Goal: Task Accomplishment & Management: Use online tool/utility

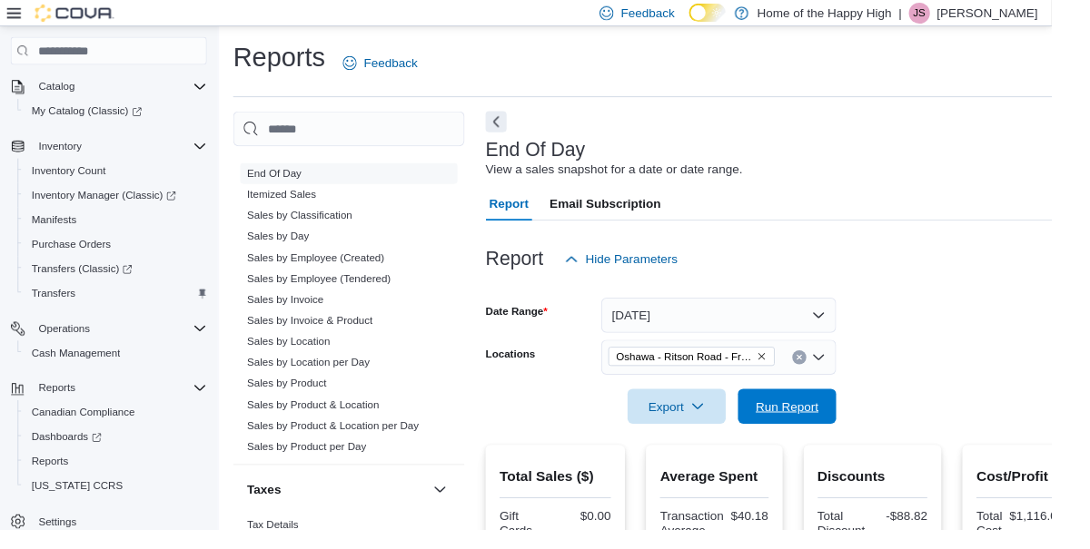
click at [814, 416] on span "Run Report" at bounding box center [815, 421] width 65 height 18
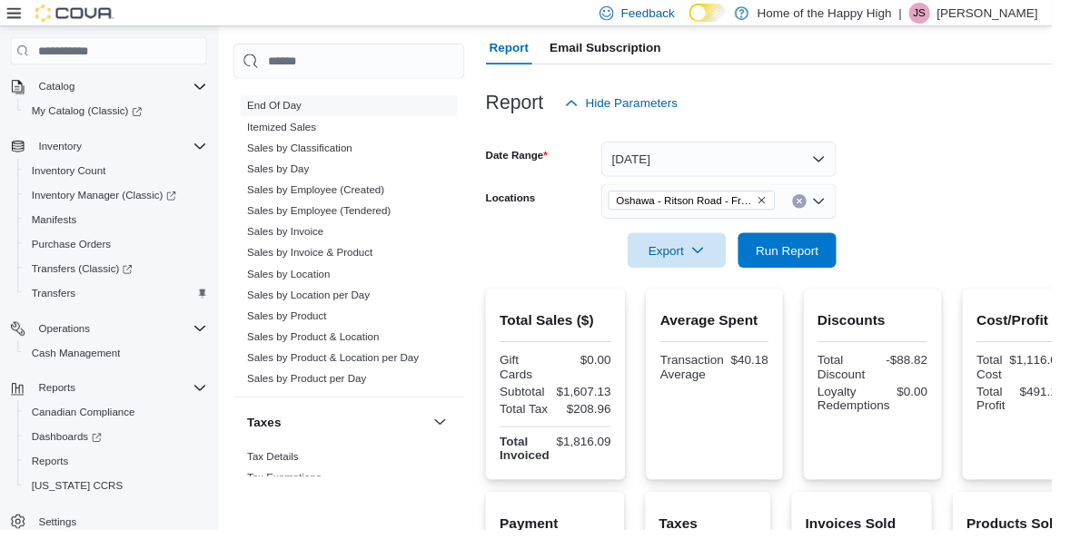
scroll to position [161, 0]
click at [790, 266] on span "Run Report" at bounding box center [815, 261] width 65 height 18
click at [816, 258] on span "Run Report" at bounding box center [815, 261] width 65 height 18
click at [827, 269] on span "Run Report" at bounding box center [815, 261] width 65 height 18
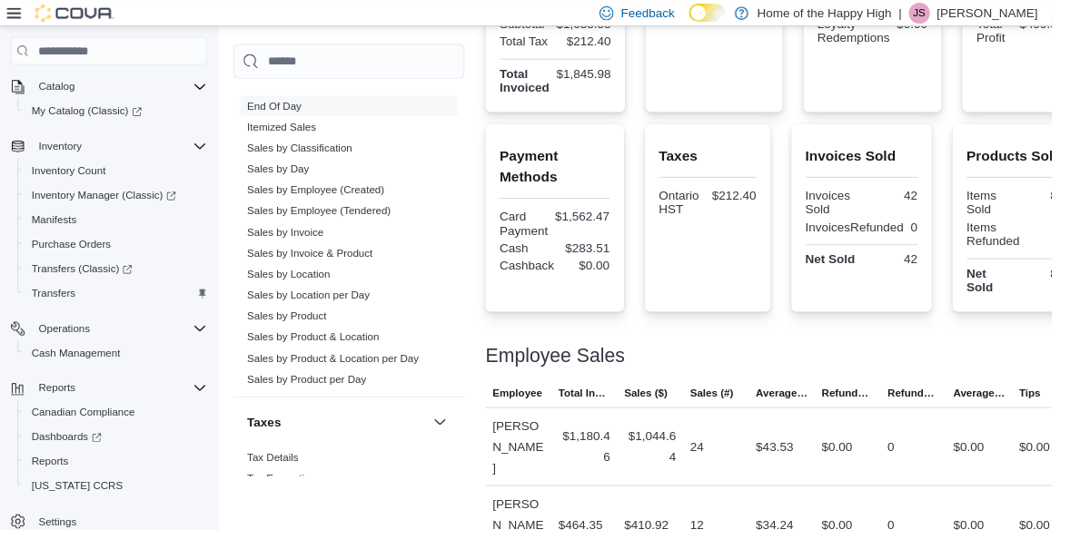
scroll to position [533, 0]
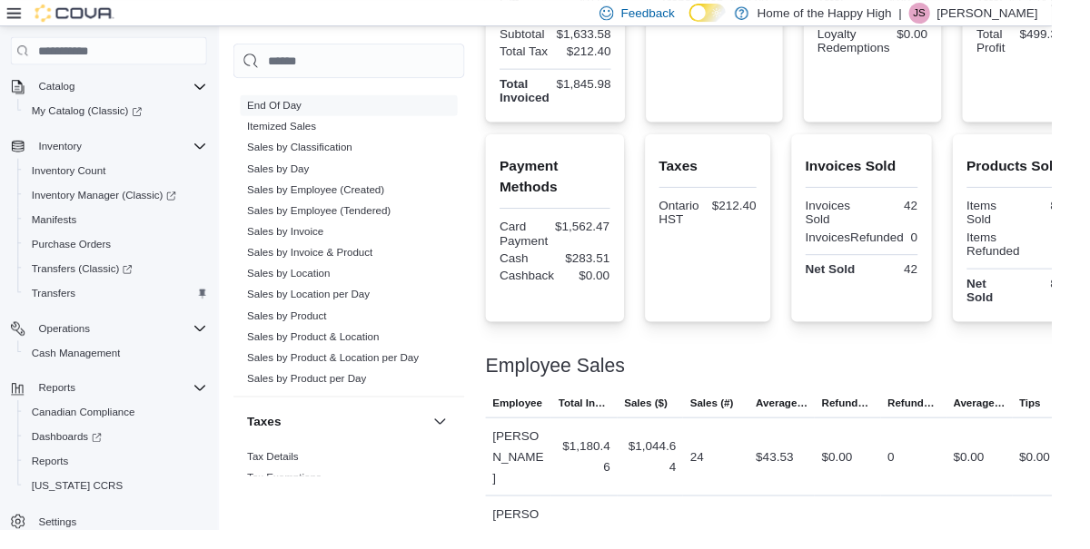
click at [302, 284] on link "Sales by Location" at bounding box center [299, 284] width 86 height 13
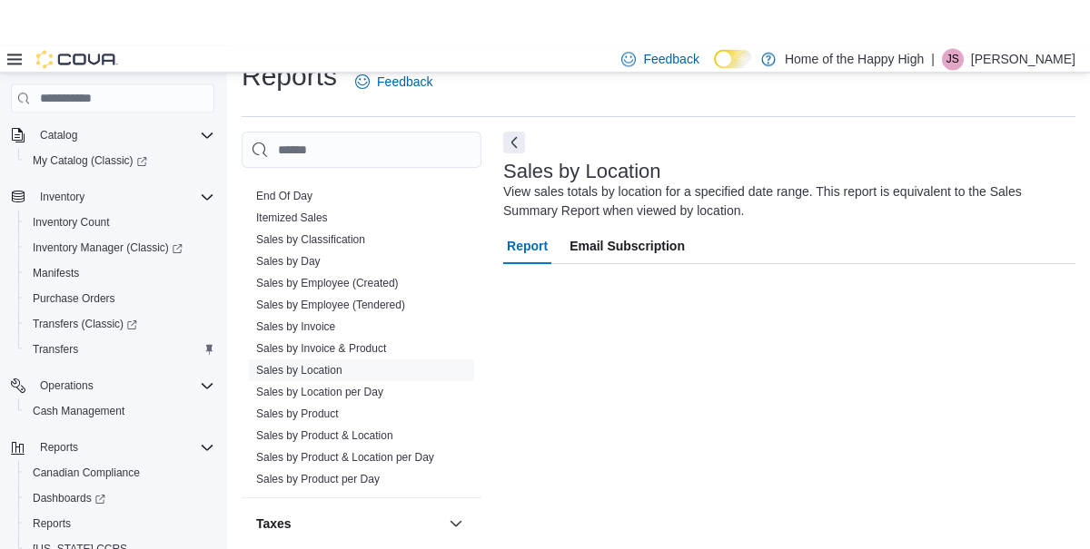
click at [256, 266] on link "Sales by Employee (Tendered)" at bounding box center [330, 259] width 149 height 13
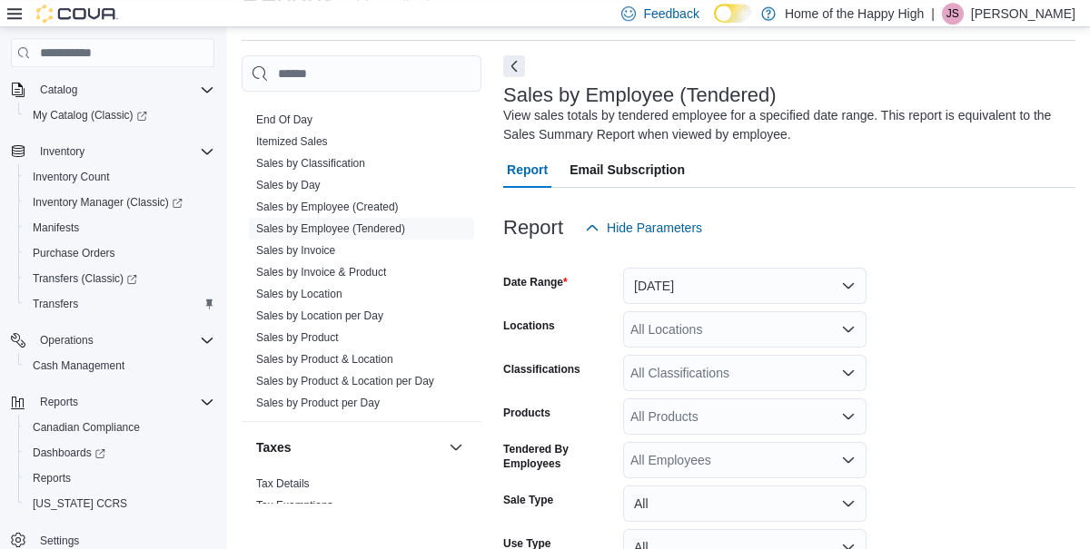
scroll to position [61, 0]
click at [834, 291] on button "[DATE]" at bounding box center [744, 285] width 243 height 36
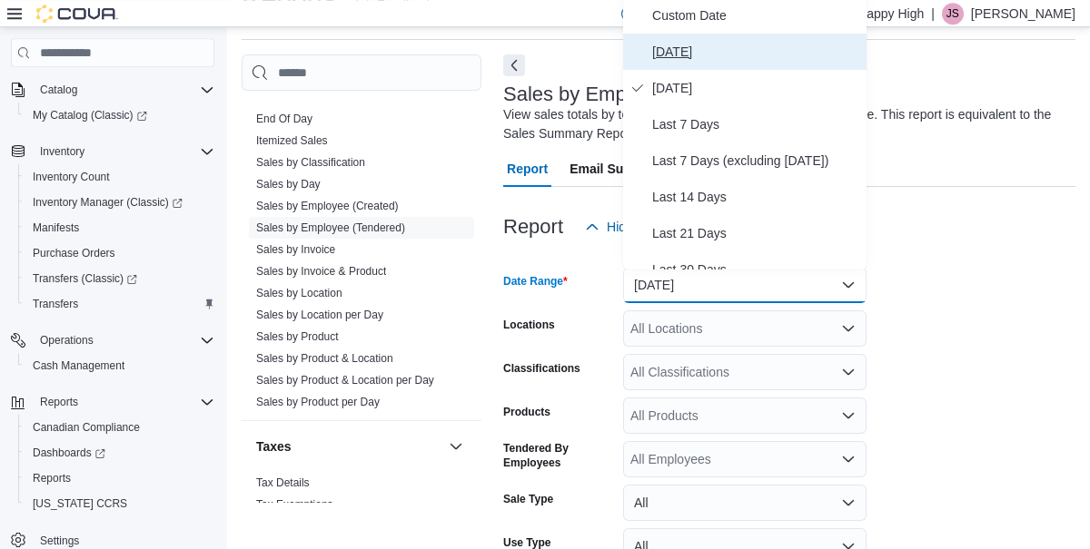
click at [660, 59] on span "[DATE]" at bounding box center [755, 52] width 207 height 22
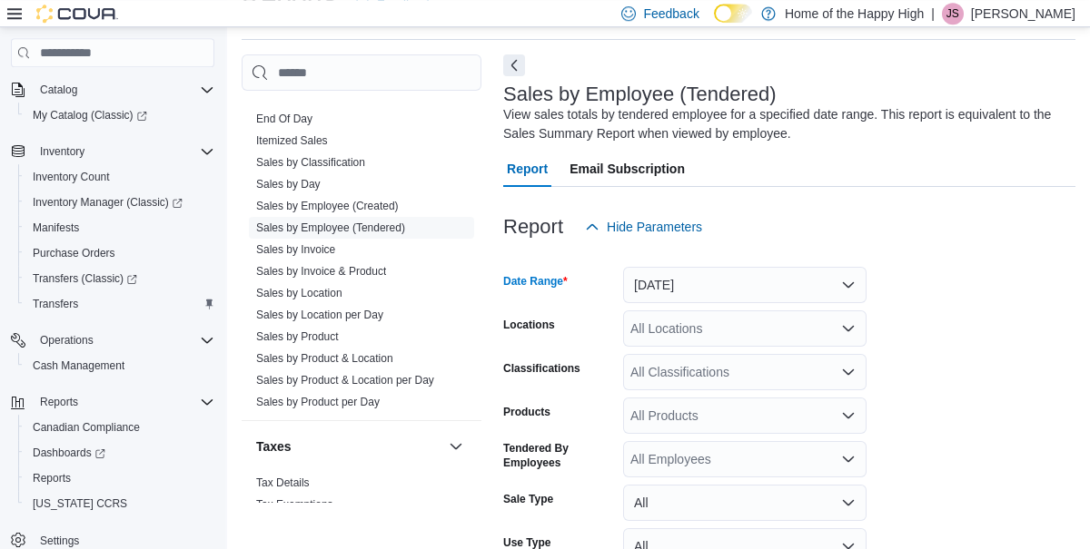
click at [827, 340] on div "All Locations" at bounding box center [744, 329] width 243 height 36
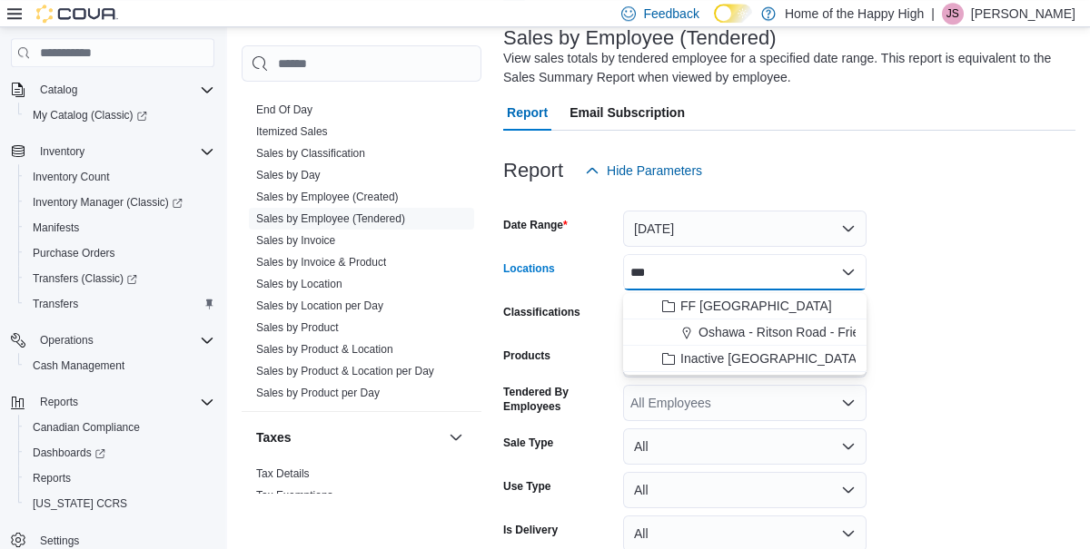
type input "***"
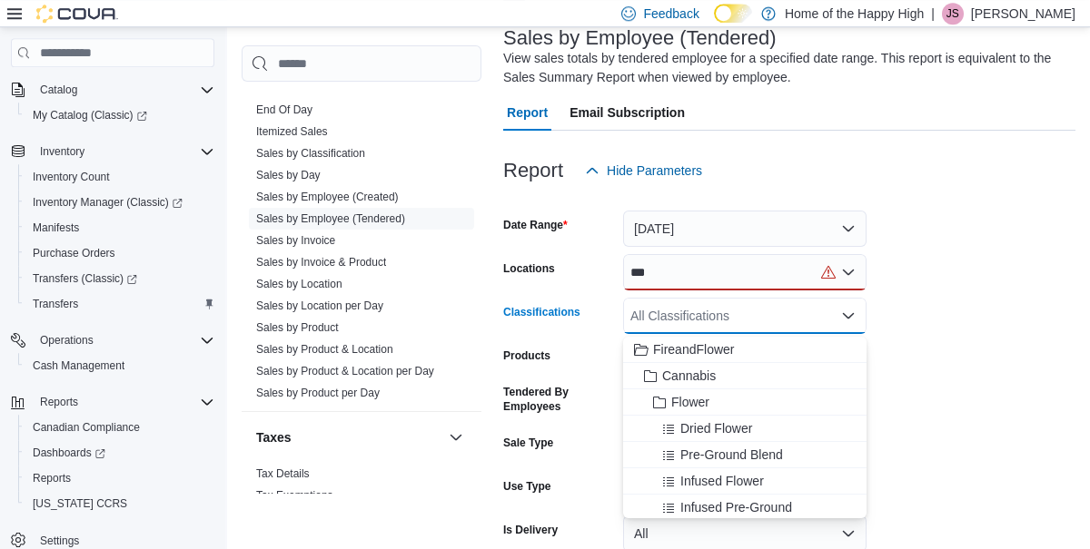
click at [696, 275] on div "***" at bounding box center [744, 272] width 243 height 36
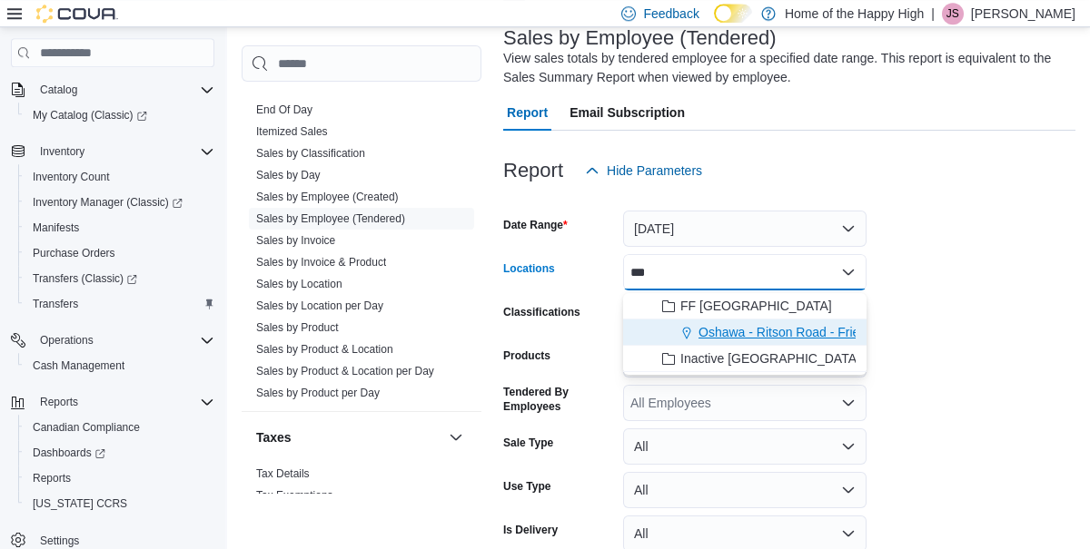
click at [797, 337] on span "Oshawa - Ritson Road - Friendly Stranger" at bounding box center [816, 332] width 237 height 18
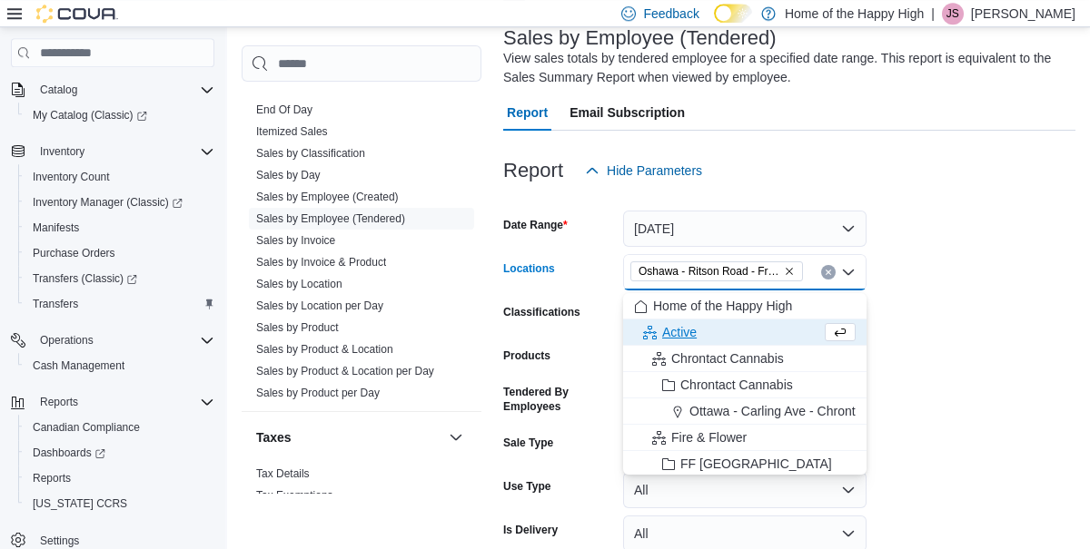
click at [1013, 446] on form "Date Range [DATE] Locations [GEOGRAPHIC_DATA] - [GEOGRAPHIC_DATA] - Friendly St…" at bounding box center [789, 396] width 572 height 414
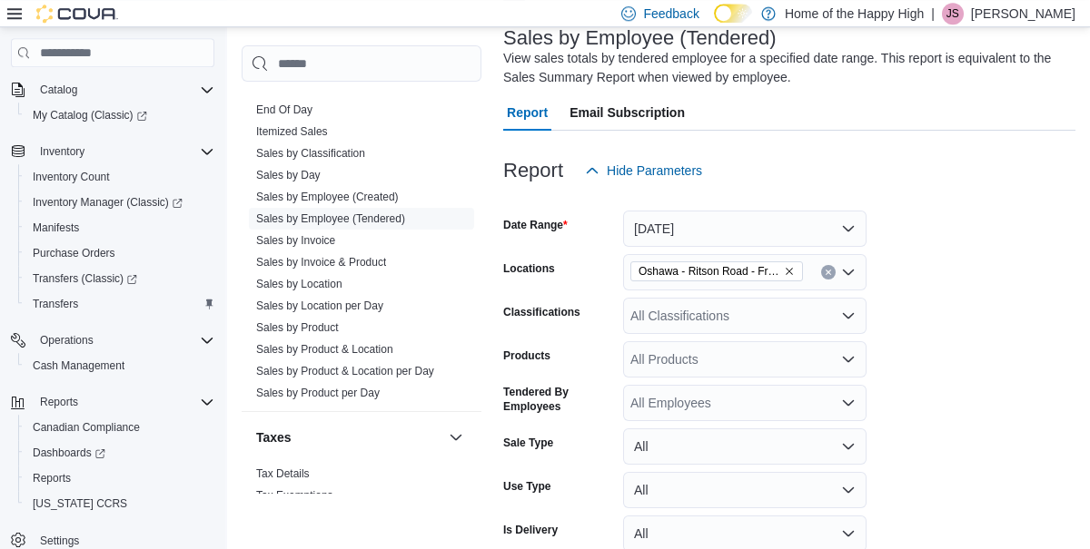
click at [281, 106] on link "End Of Day" at bounding box center [284, 110] width 56 height 13
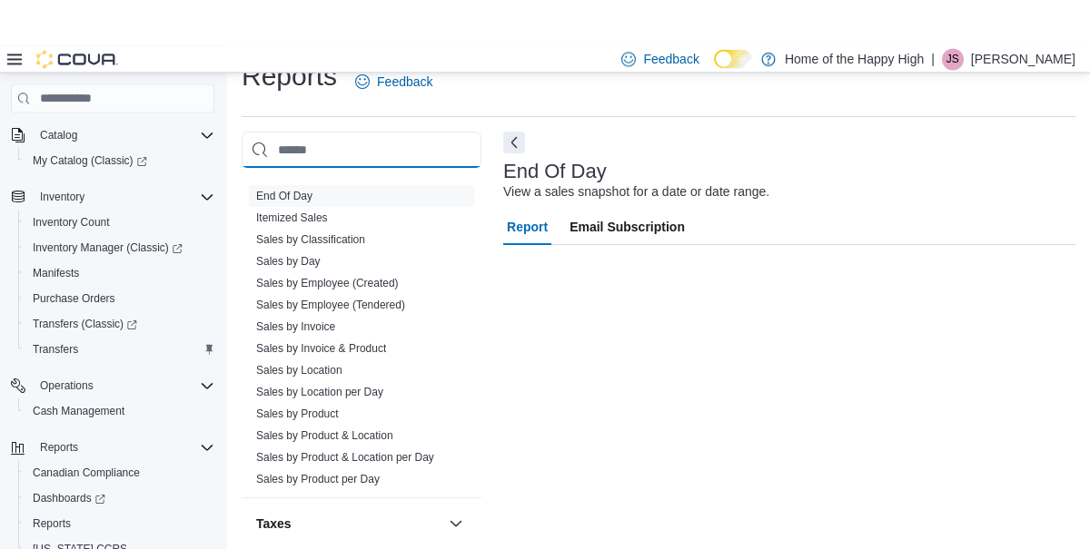
click at [280, 123] on input "search" at bounding box center [362, 104] width 240 height 36
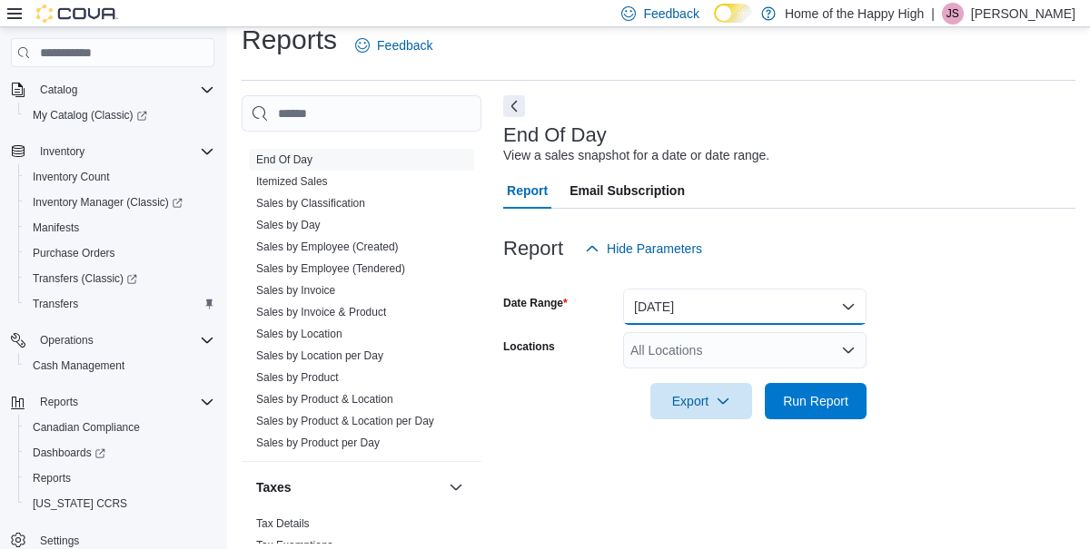
click at [707, 312] on button "[DATE]" at bounding box center [744, 307] width 243 height 36
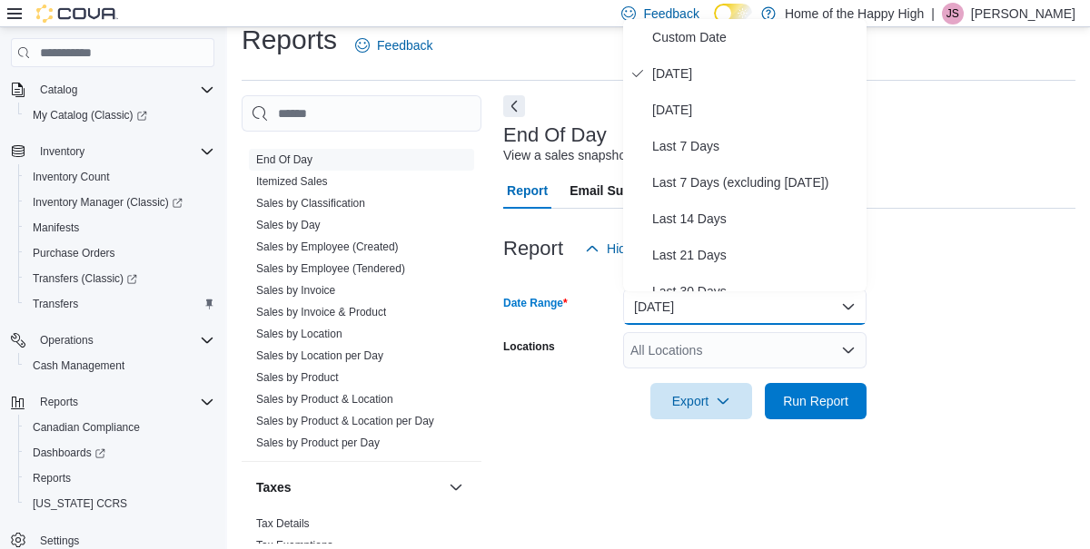
click at [1013, 336] on form "Date Range [DATE] Locations All Locations Export Run Report" at bounding box center [789, 343] width 572 height 153
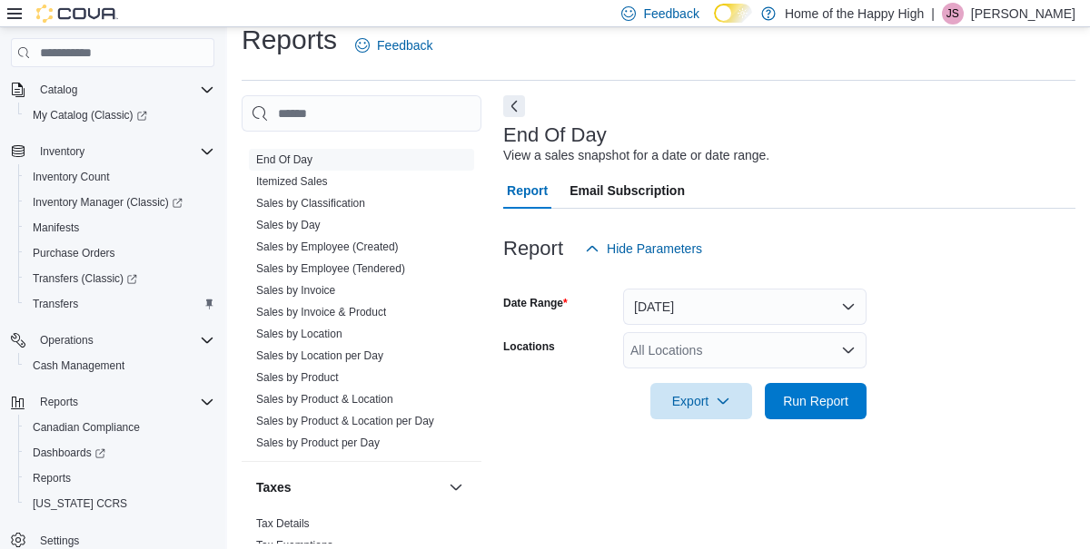
click at [810, 359] on div "All Locations" at bounding box center [744, 350] width 243 height 36
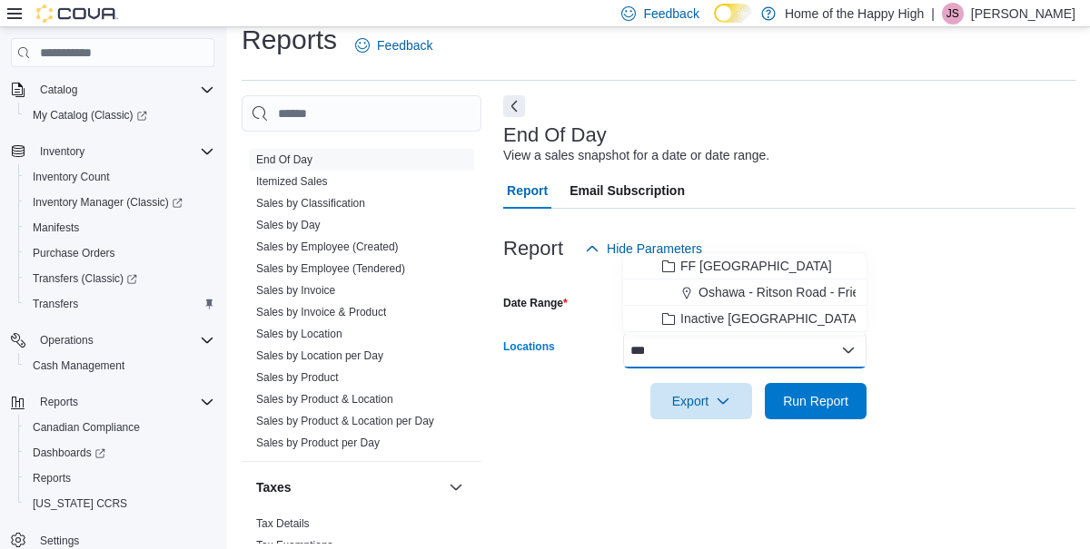
type input "***"
click at [800, 300] on span "Oshawa - Ritson Road - Friendly Stranger" at bounding box center [816, 292] width 237 height 18
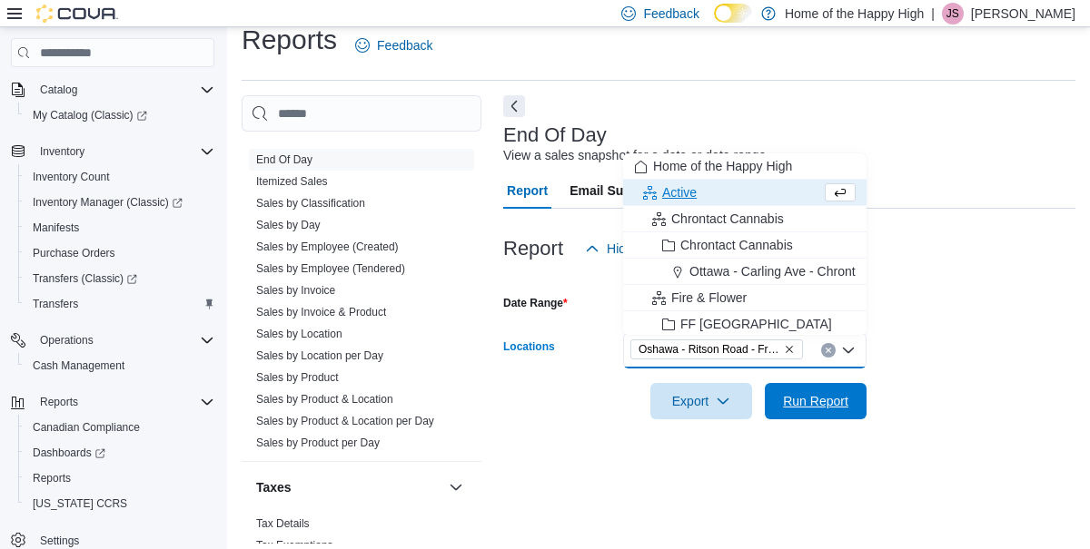
click at [811, 396] on span "Run Report" at bounding box center [815, 401] width 65 height 18
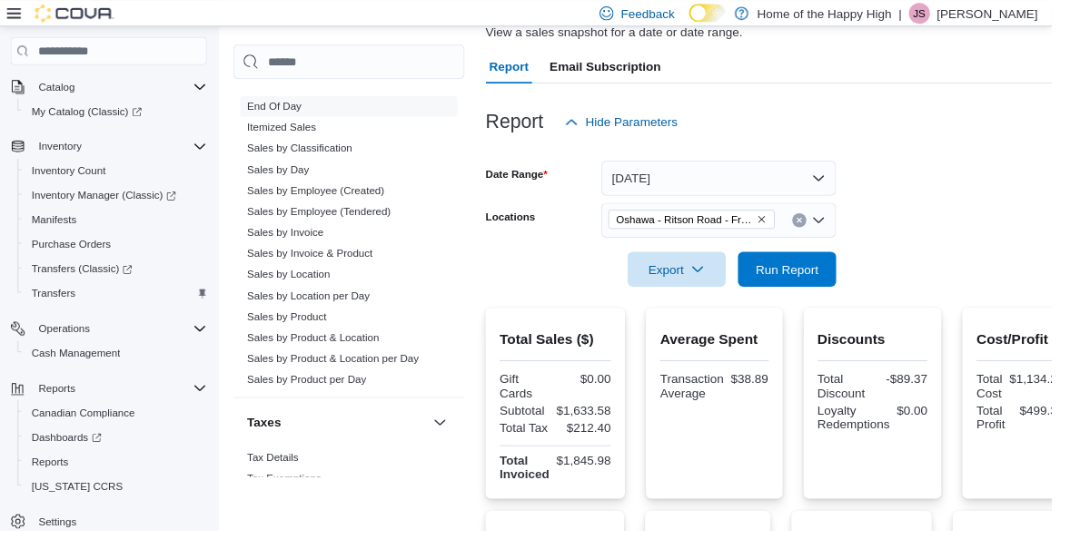
scroll to position [136, 0]
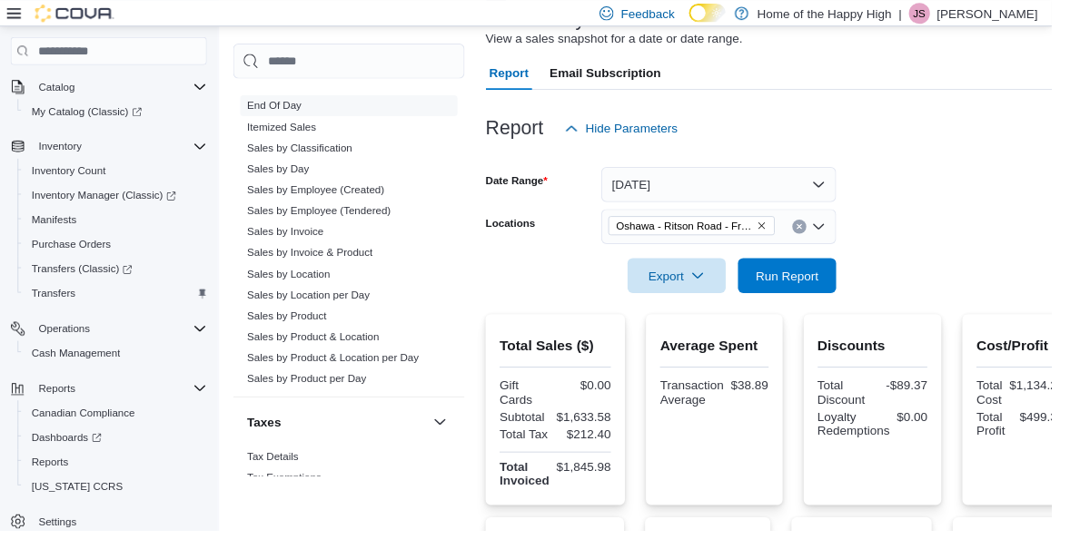
click at [301, 288] on link "Sales by Location" at bounding box center [299, 284] width 86 height 13
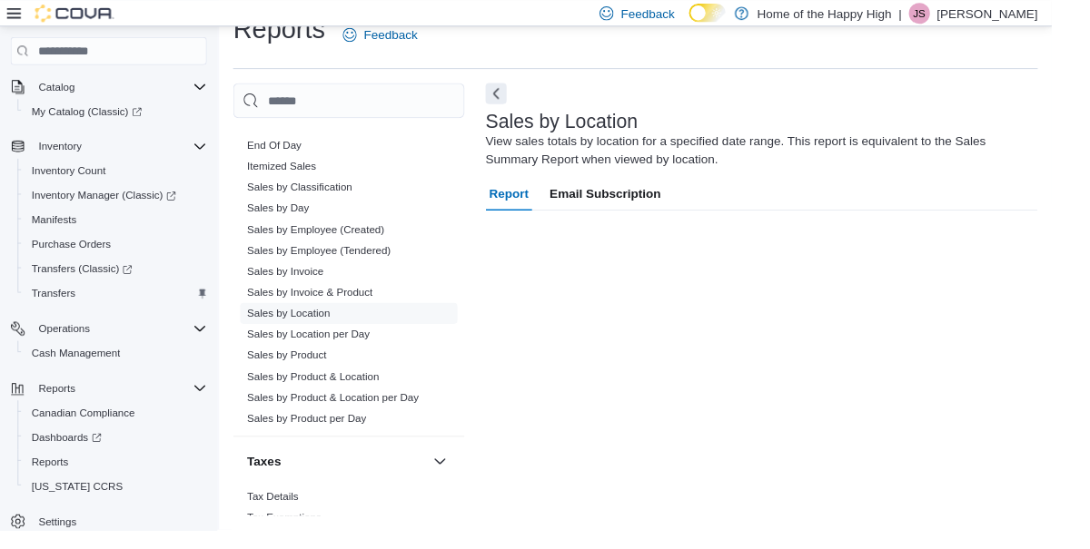
scroll to position [65, 0]
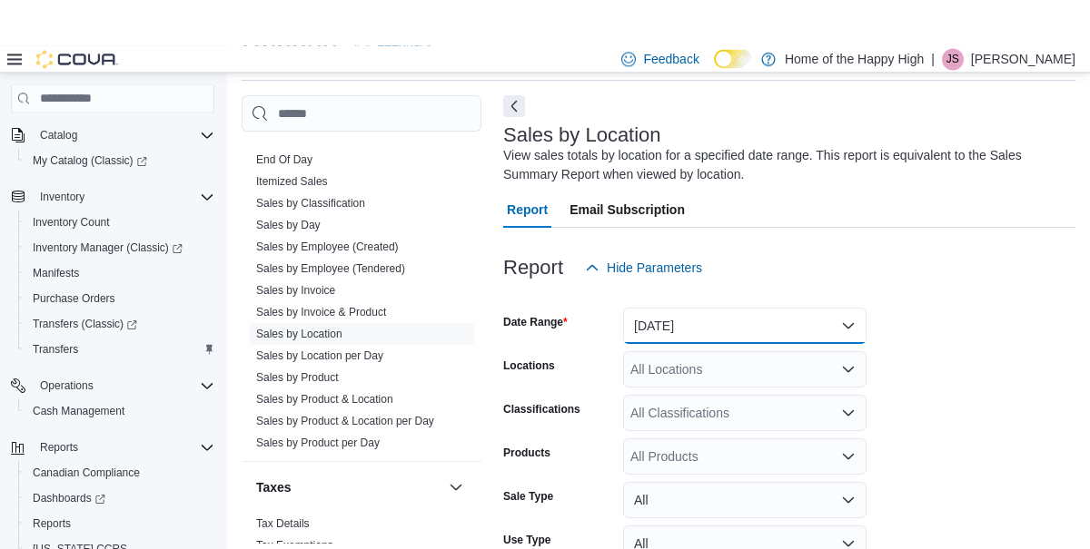
click at [788, 299] on button "[DATE]" at bounding box center [744, 280] width 243 height 36
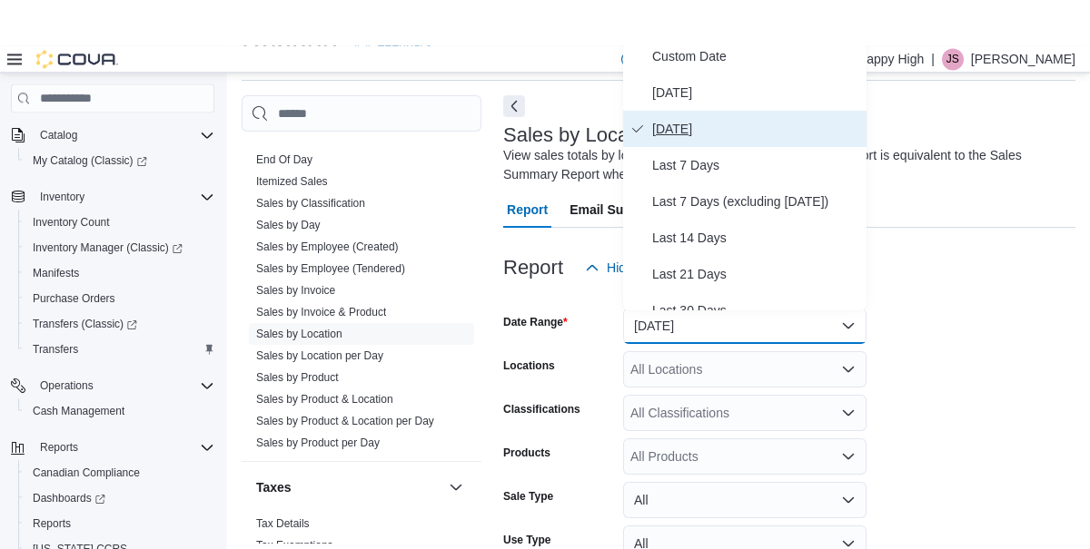
scroll to position [20, 0]
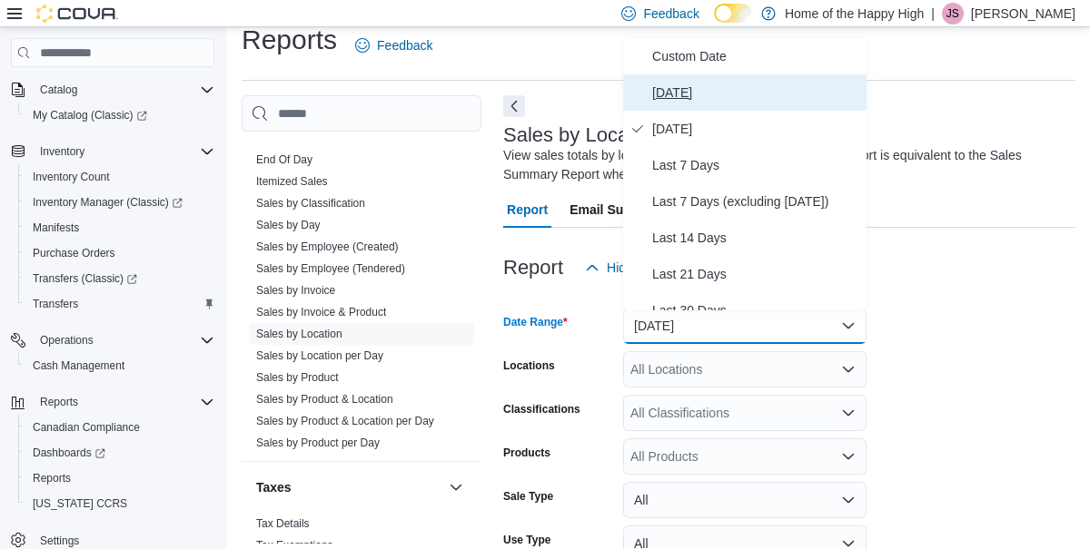
click at [683, 91] on span "[DATE]" at bounding box center [755, 93] width 207 height 22
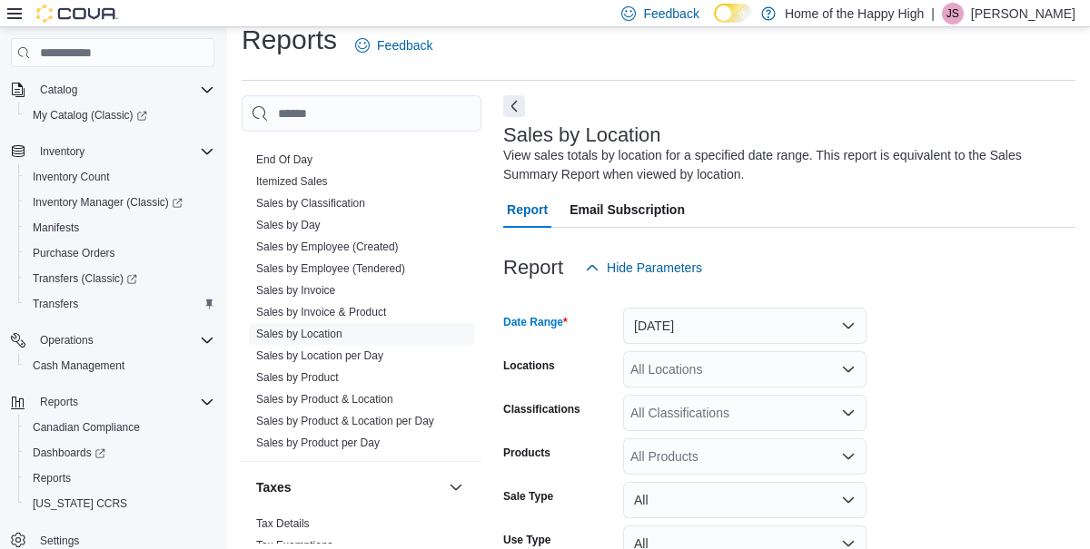
click at [712, 372] on div "All Locations" at bounding box center [744, 369] width 243 height 36
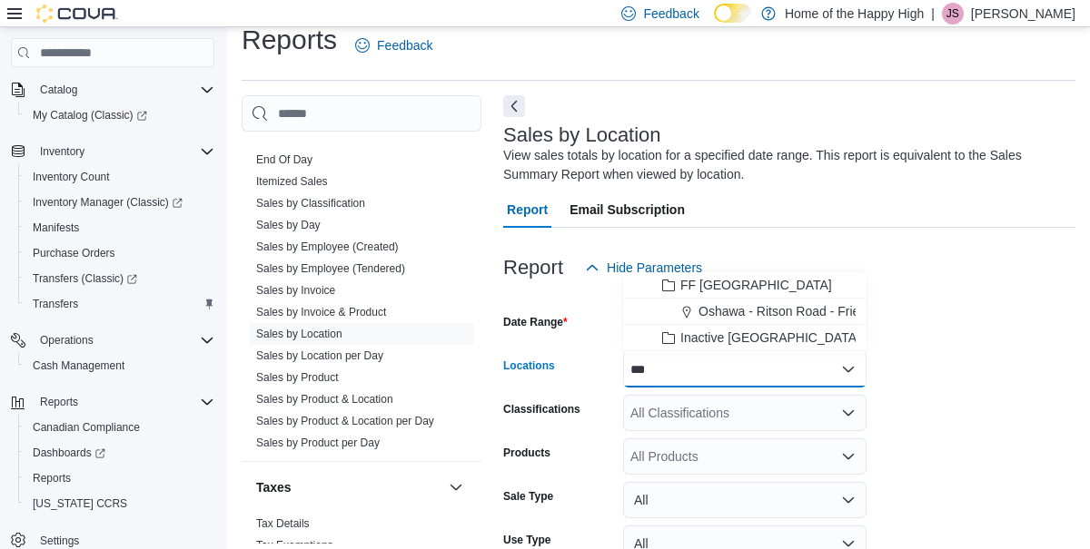
type input "***"
click at [796, 314] on span "Oshawa - Ritson Road - Friendly Stranger" at bounding box center [816, 311] width 237 height 18
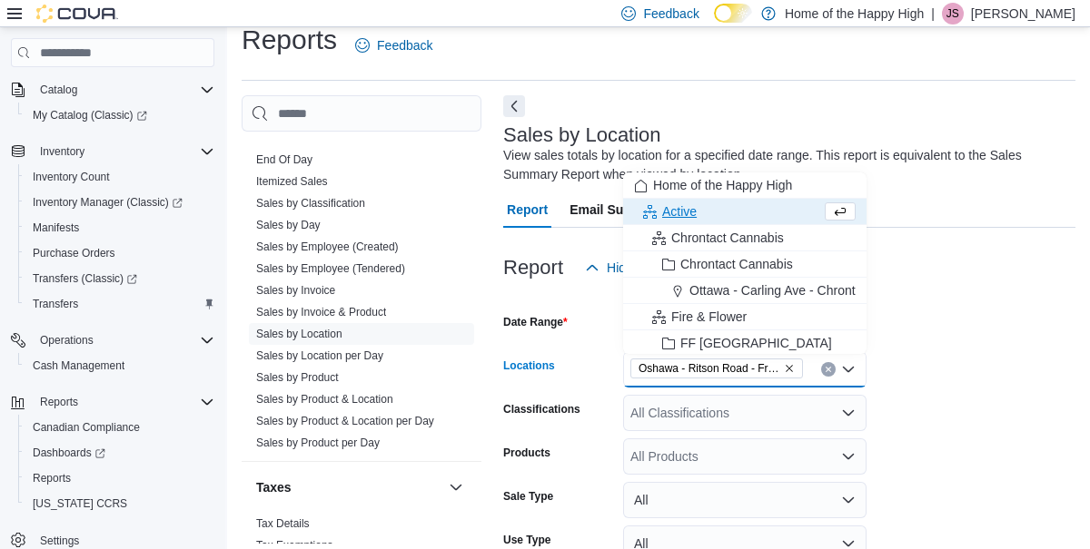
click at [1002, 413] on form "Date Range [DATE] Locations [GEOGRAPHIC_DATA] - [GEOGRAPHIC_DATA] - Friendly St…" at bounding box center [789, 471] width 572 height 370
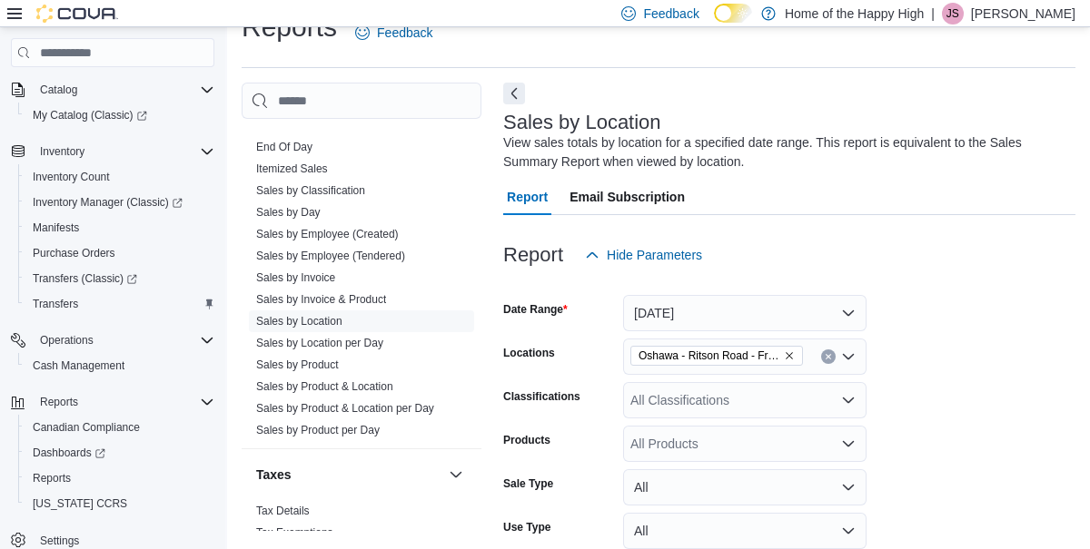
scroll to position [120, 0]
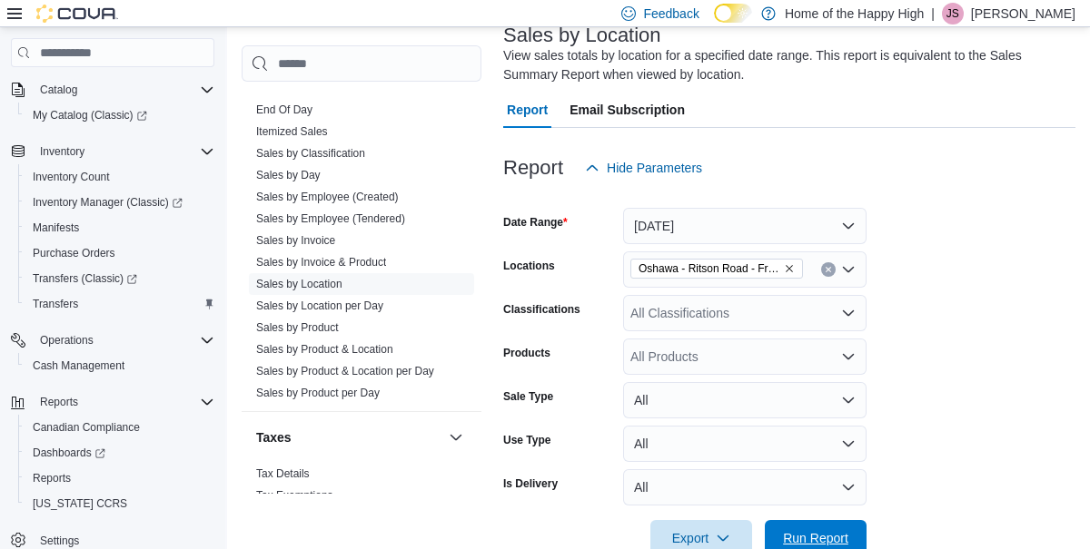
click at [819, 548] on span "Run Report" at bounding box center [815, 538] width 65 height 18
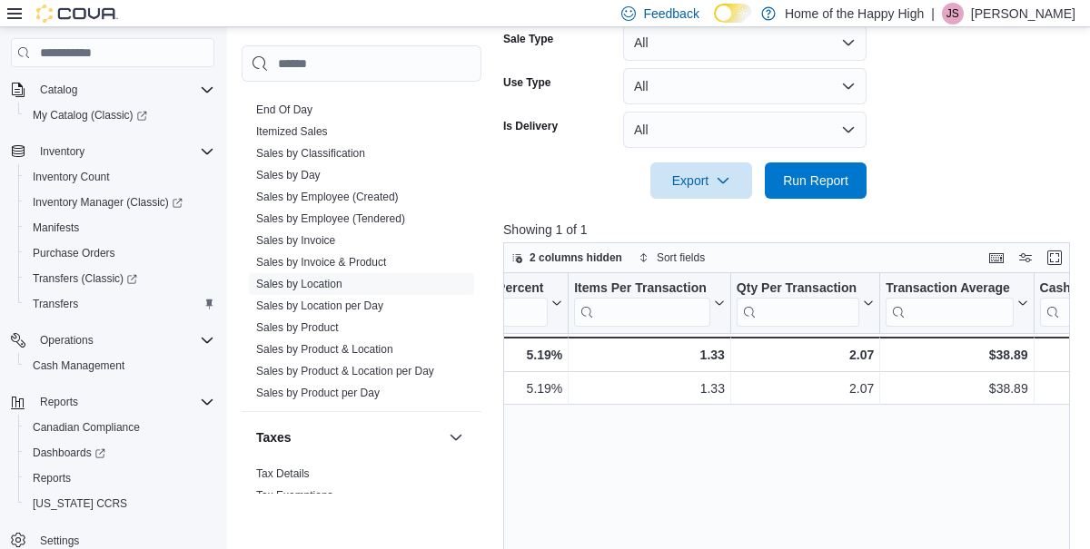
scroll to position [0, 1588]
